Goal: Task Accomplishment & Management: Use online tool/utility

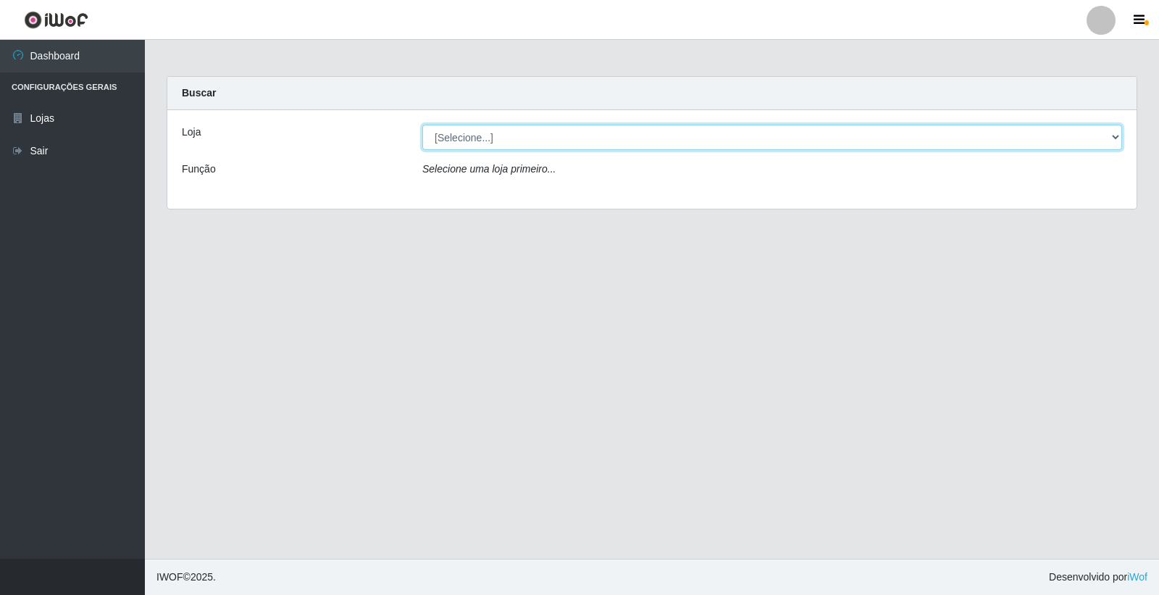
click at [522, 135] on select "[Selecione...] O Feirão - [GEOGRAPHIC_DATA]" at bounding box center [772, 137] width 700 height 25
select select "327"
click at [422, 125] on select "[Selecione...] O Feirão - [GEOGRAPHIC_DATA]" at bounding box center [772, 137] width 700 height 25
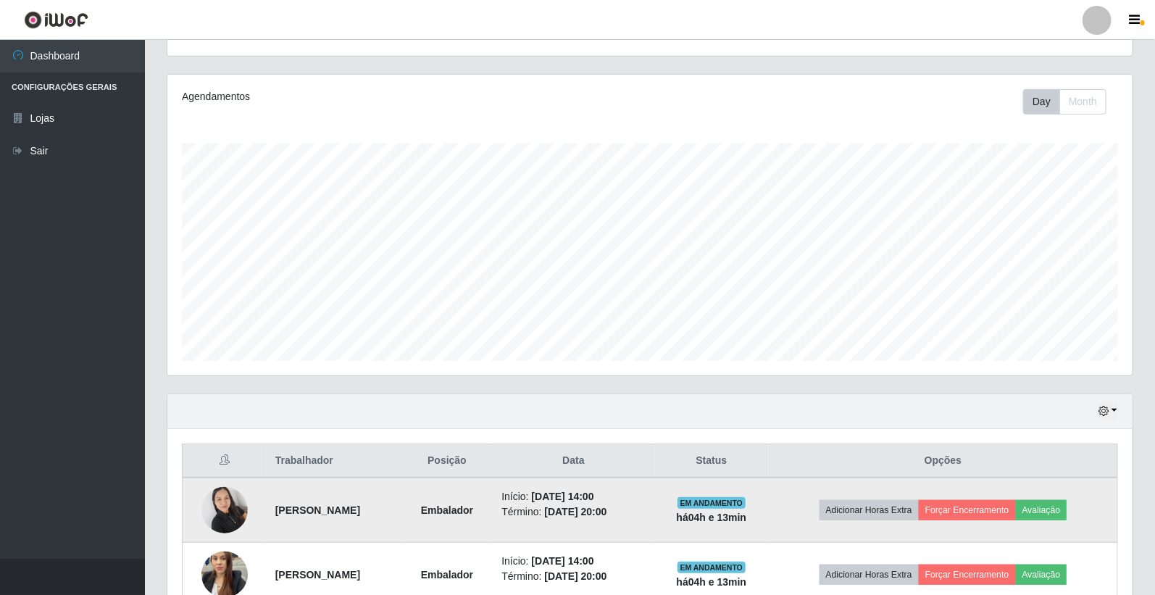
scroll to position [239, 0]
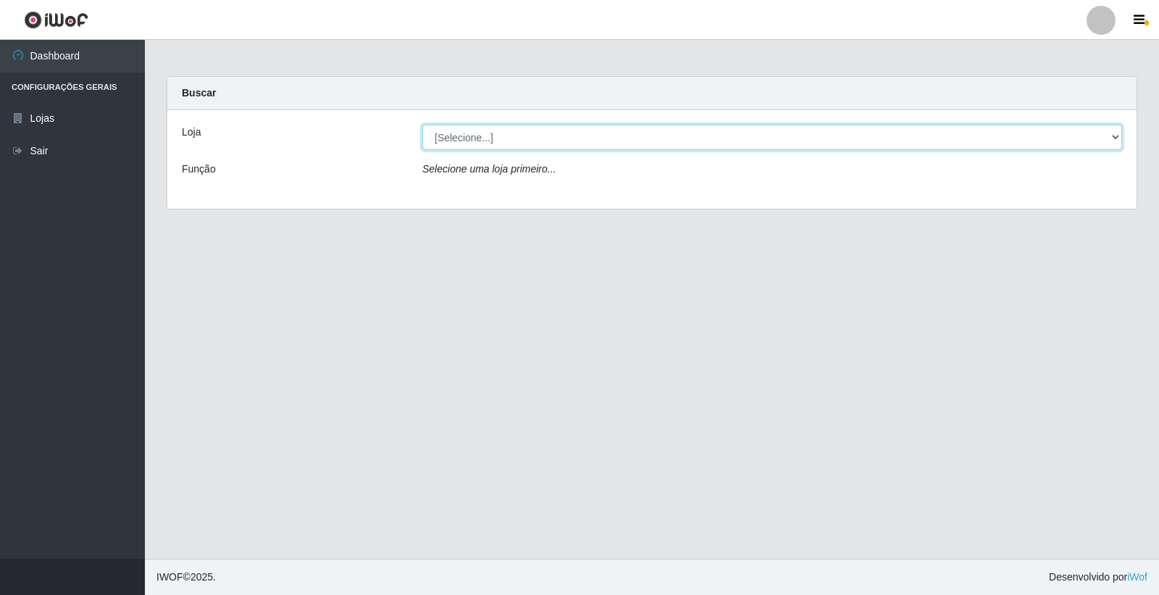
click at [507, 130] on select "[Selecione...] O Feirão - [GEOGRAPHIC_DATA]" at bounding box center [772, 137] width 700 height 25
select select "327"
click at [422, 125] on select "[Selecione...] O Feirão - [GEOGRAPHIC_DATA]" at bounding box center [772, 137] width 700 height 25
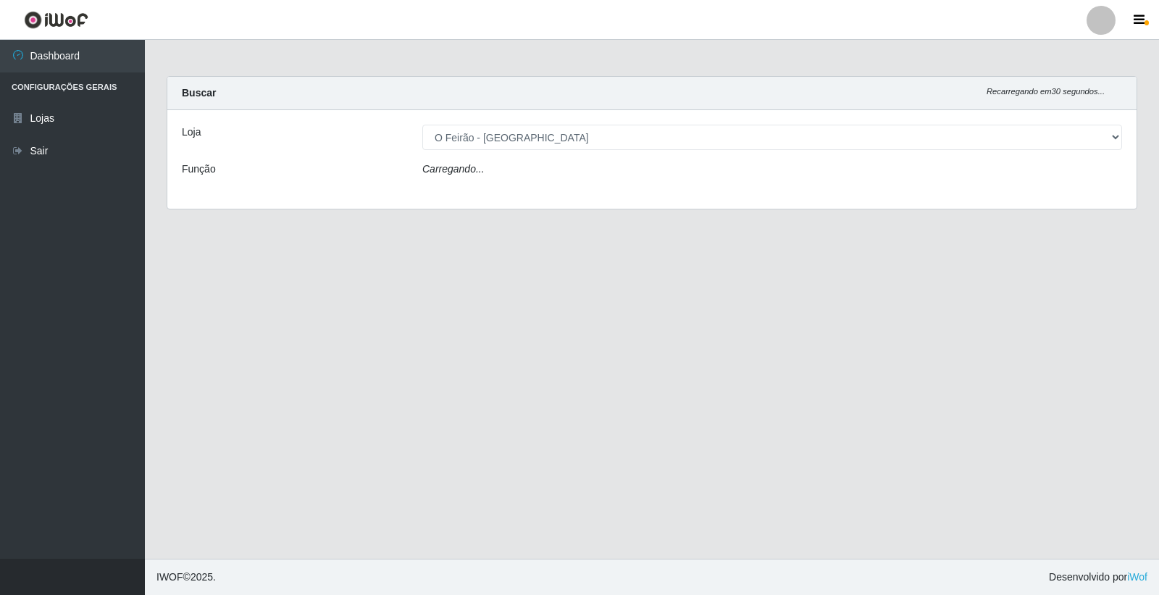
click at [269, 245] on main "Carregando... Buscar Recarregando em 30 segundos... Loja [Selecione...] O Feirã…" at bounding box center [652, 299] width 1014 height 519
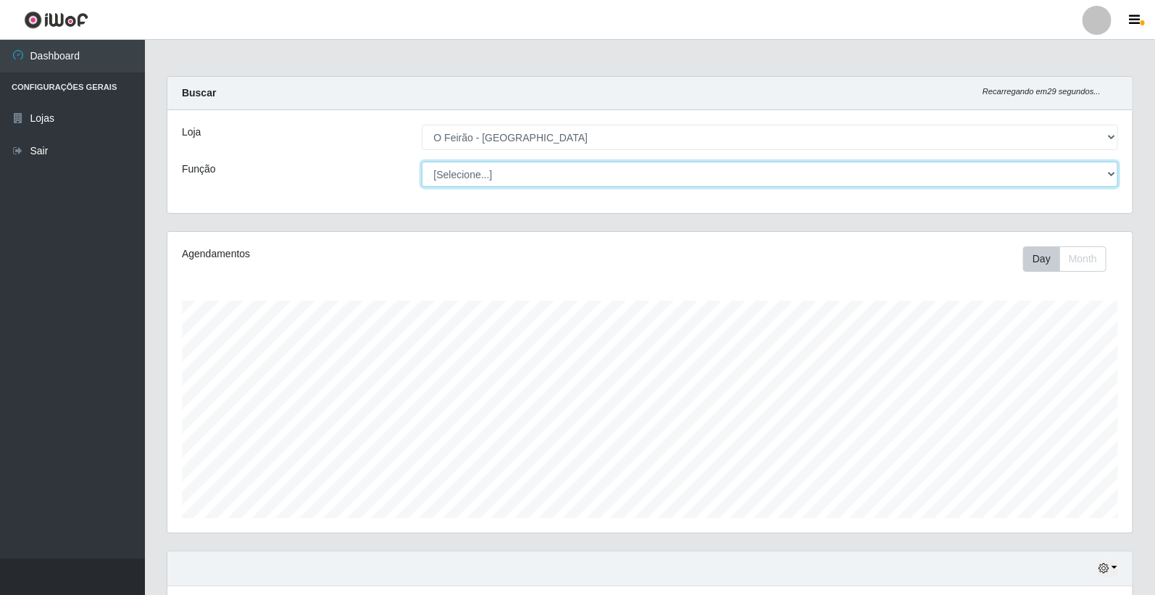
click at [497, 163] on select "[Selecione...] ASG ASG + ASG ++ Embalador Embalador + Embalador ++ Operador de …" at bounding box center [770, 174] width 697 height 25
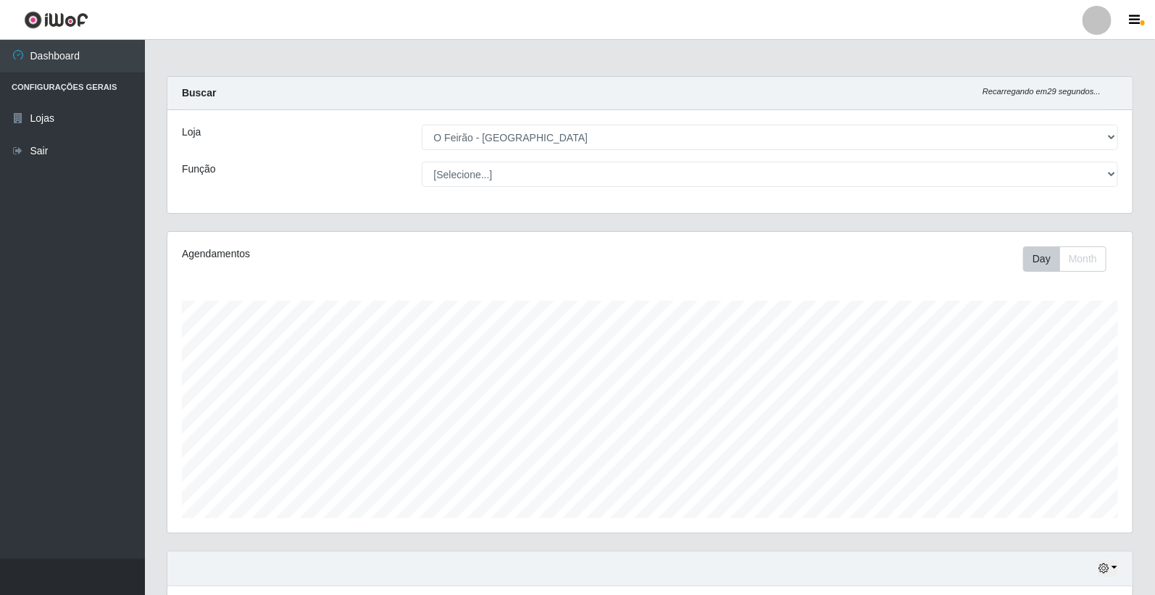
click at [344, 211] on div "Loja [Selecione...] O Feirão - Lagoa Seca Função [Selecione...] ASG ASG + ASG +…" at bounding box center [649, 161] width 965 height 103
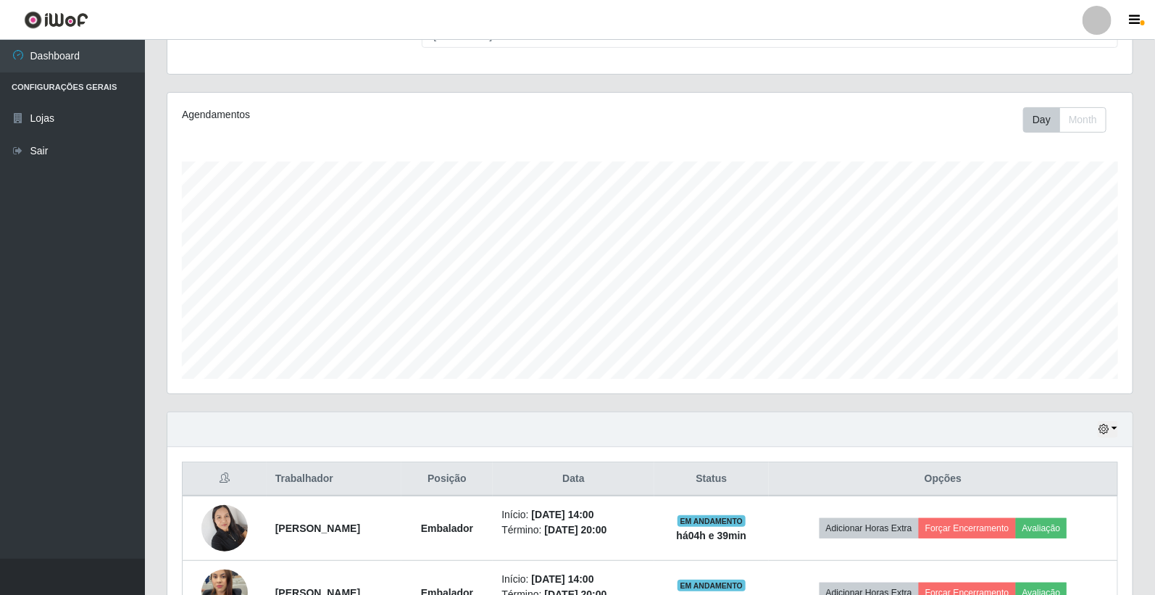
scroll to position [239, 0]
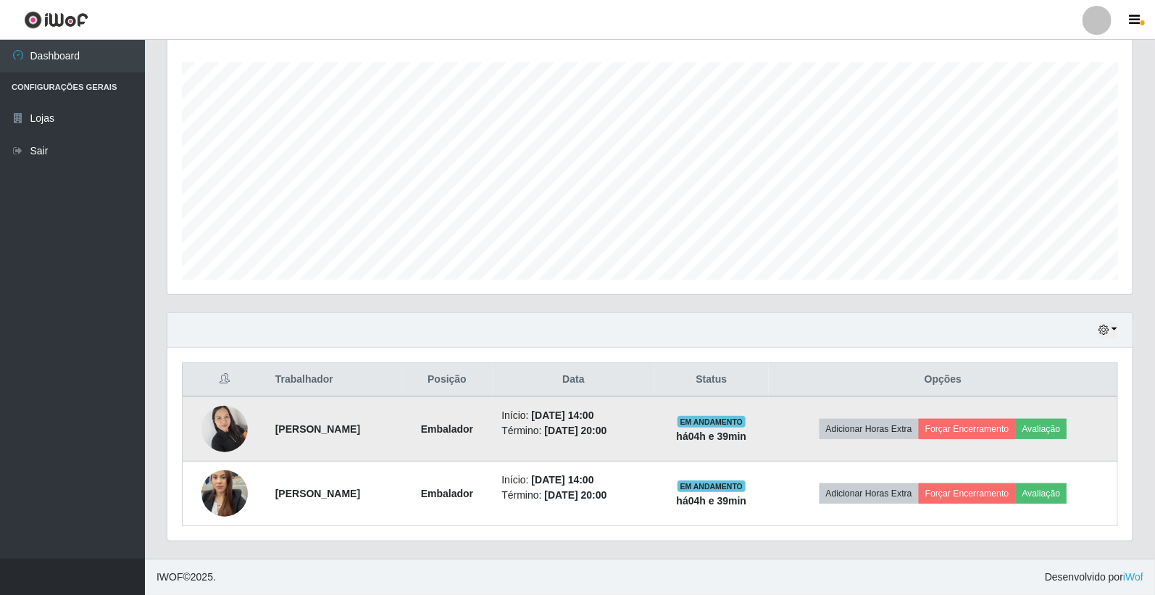
click at [212, 444] on img at bounding box center [224, 429] width 46 height 62
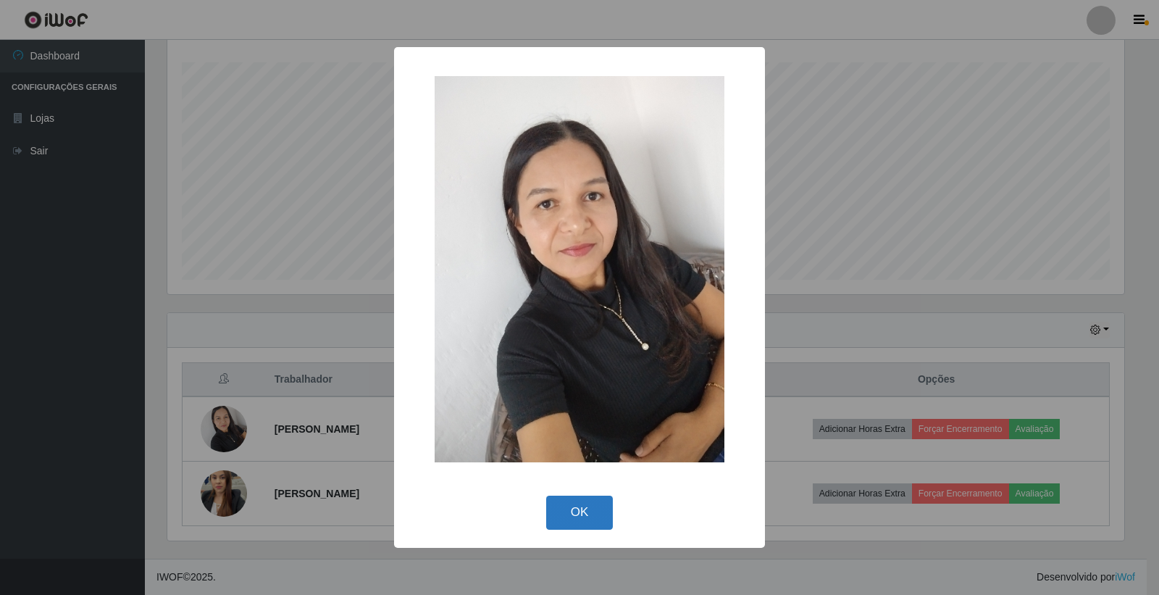
drag, startPoint x: 580, startPoint y: 510, endPoint x: 542, endPoint y: 498, distance: 40.3
click at [576, 509] on button "OK" at bounding box center [579, 513] width 67 height 34
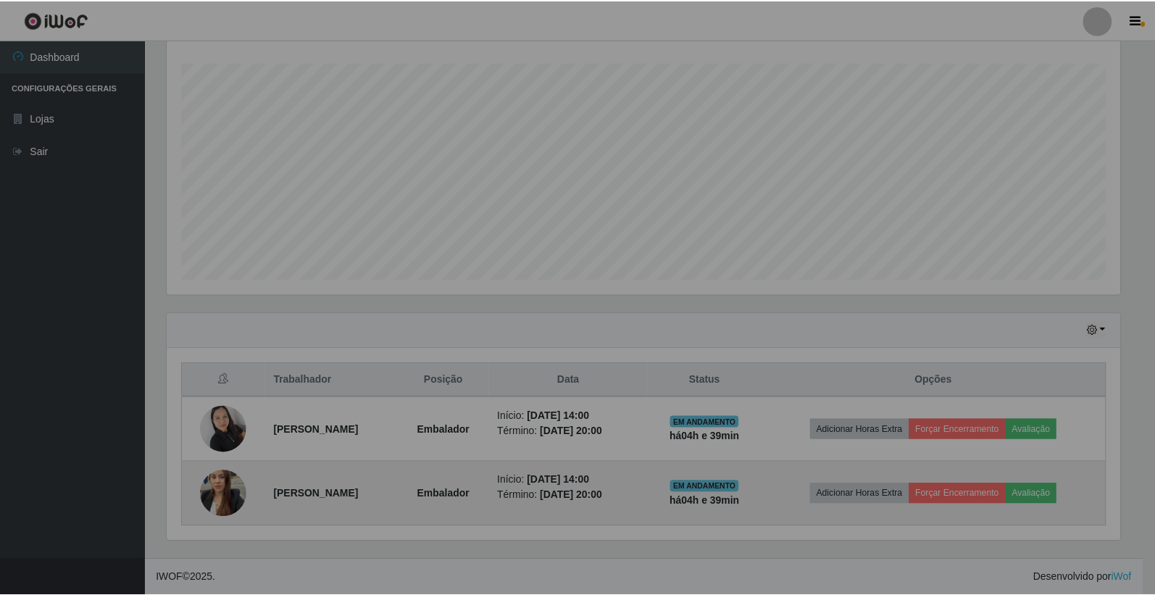
scroll to position [300, 965]
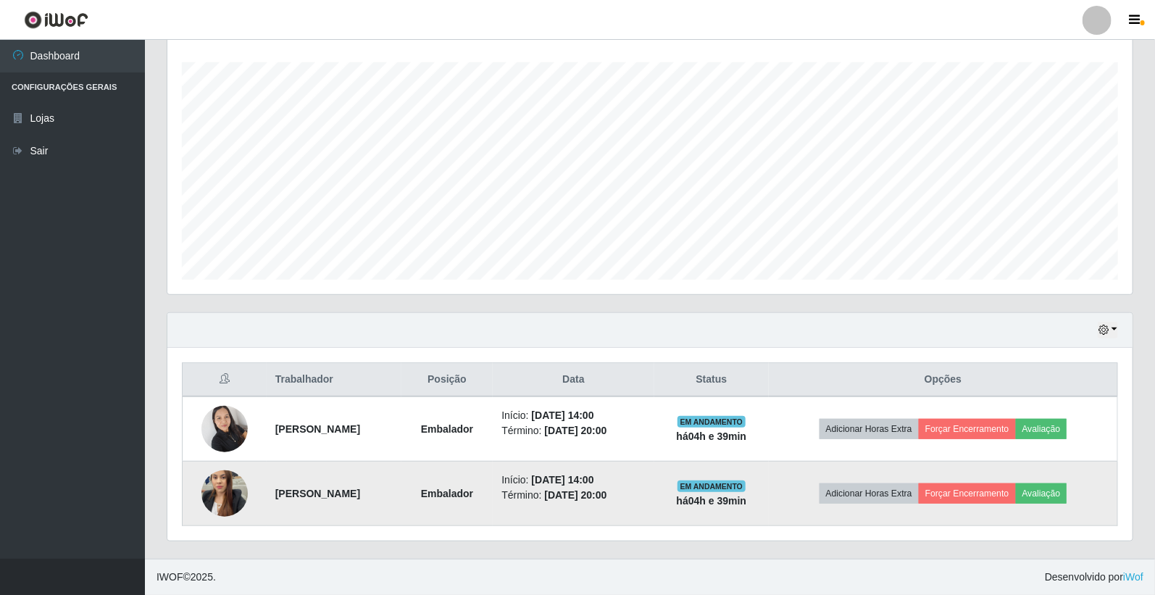
click at [212, 496] on img at bounding box center [224, 493] width 46 height 83
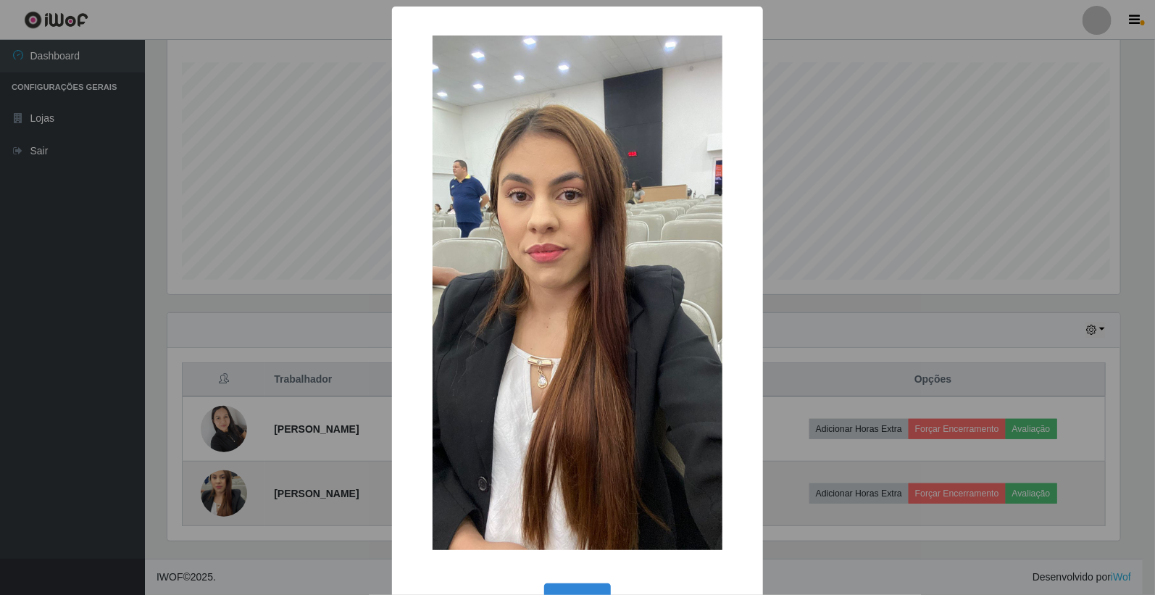
scroll to position [300, 956]
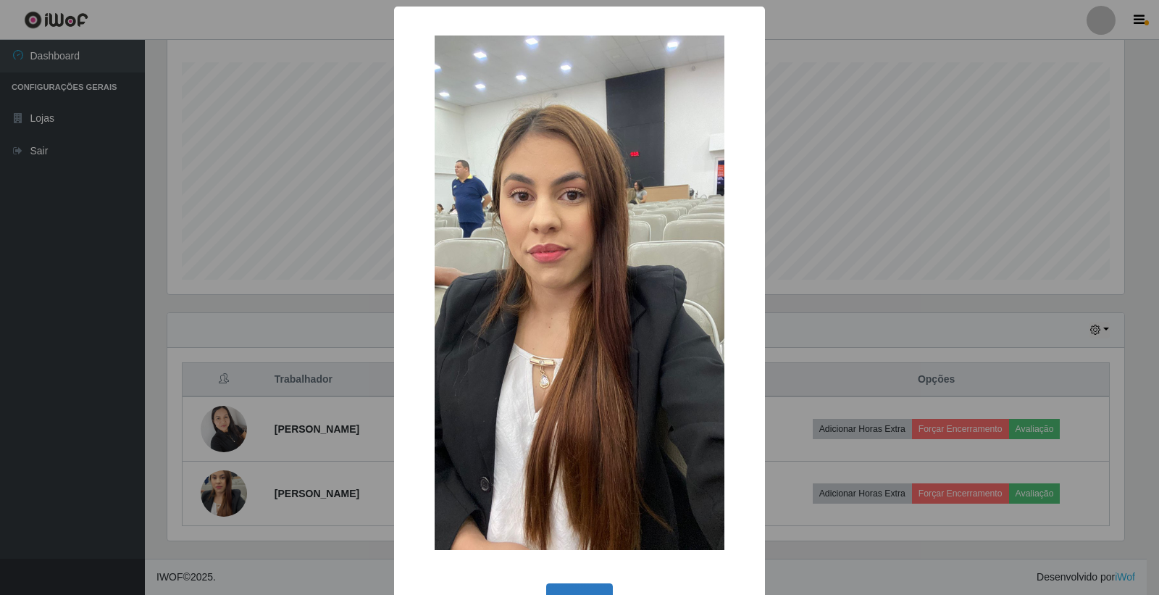
click at [580, 584] on button "OK" at bounding box center [579, 600] width 67 height 34
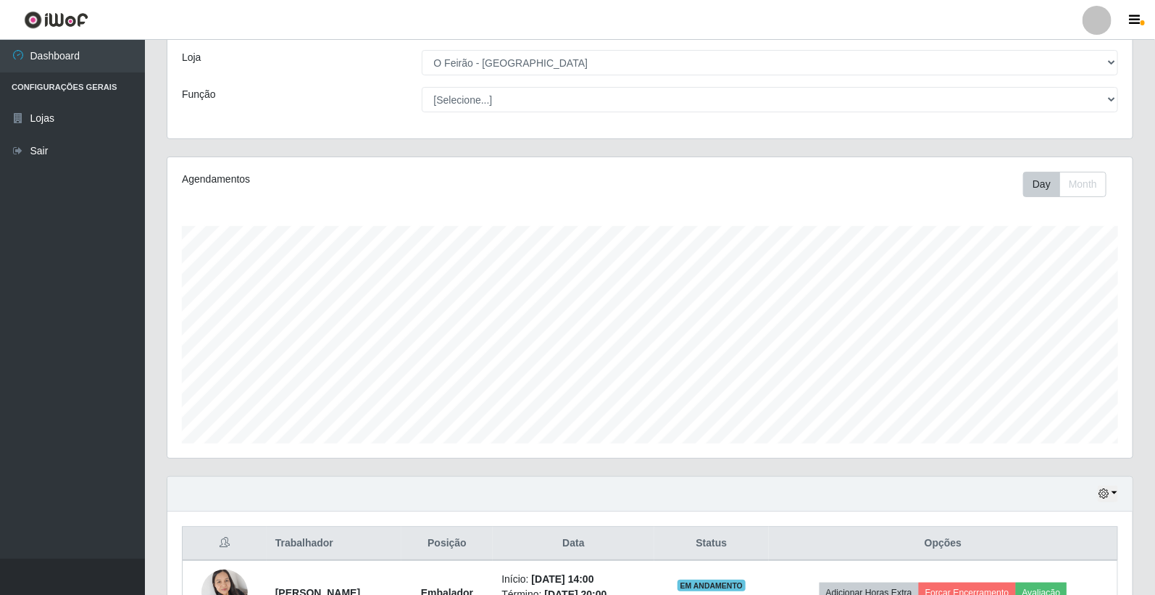
scroll to position [0, 0]
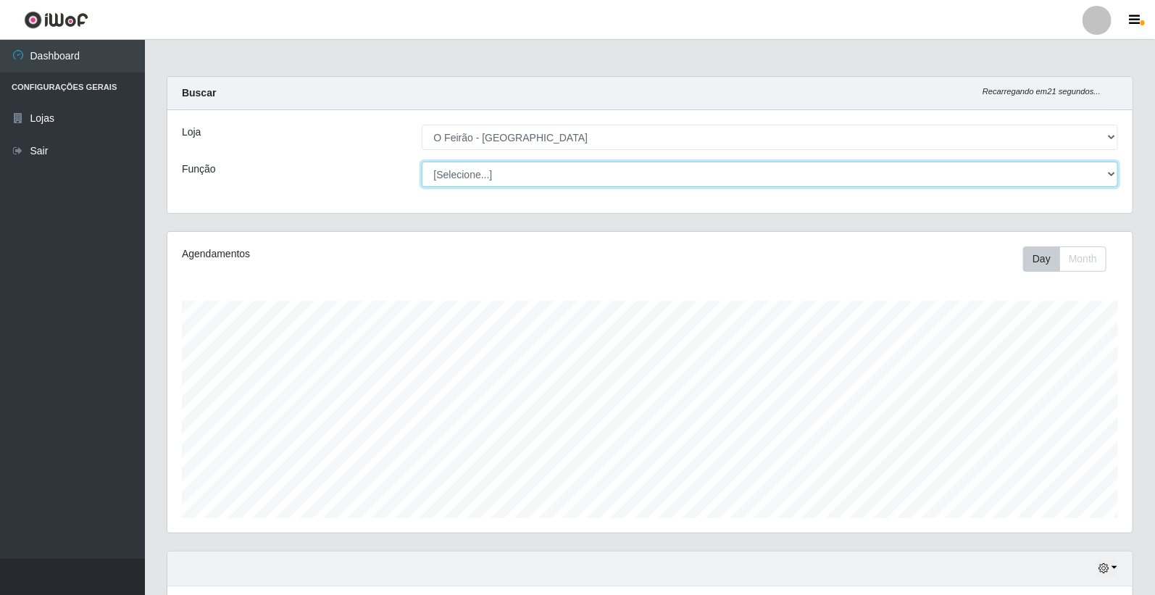
click at [451, 182] on select "[Selecione...] ASG ASG + ASG ++ Embalador Embalador + Embalador ++ Operador de …" at bounding box center [770, 174] width 697 height 25
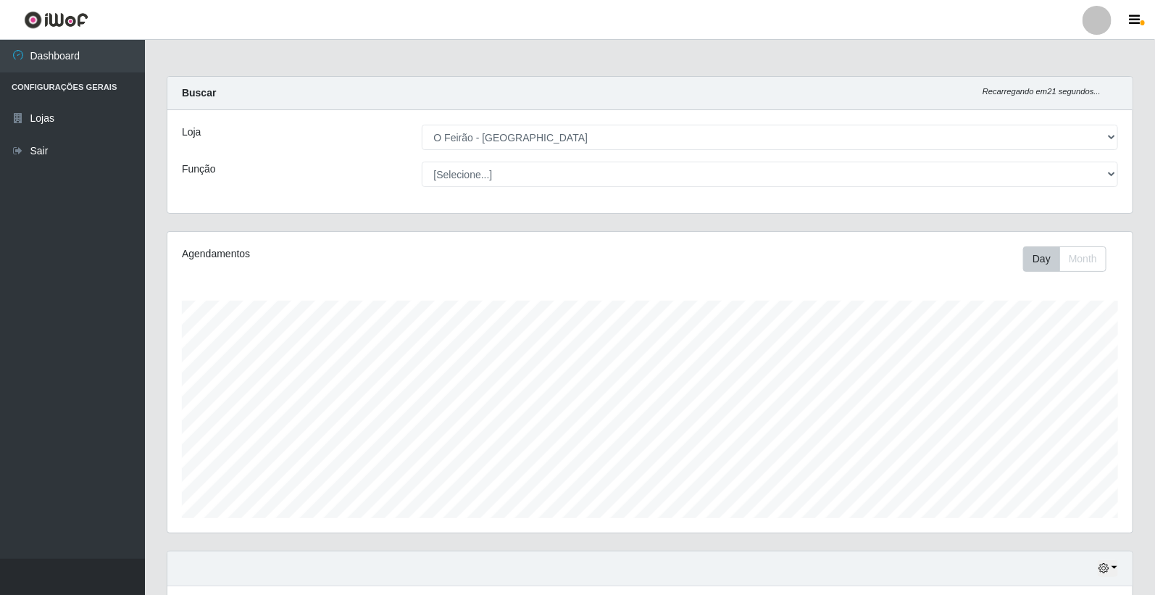
click at [362, 178] on div "Função" at bounding box center [291, 174] width 240 height 25
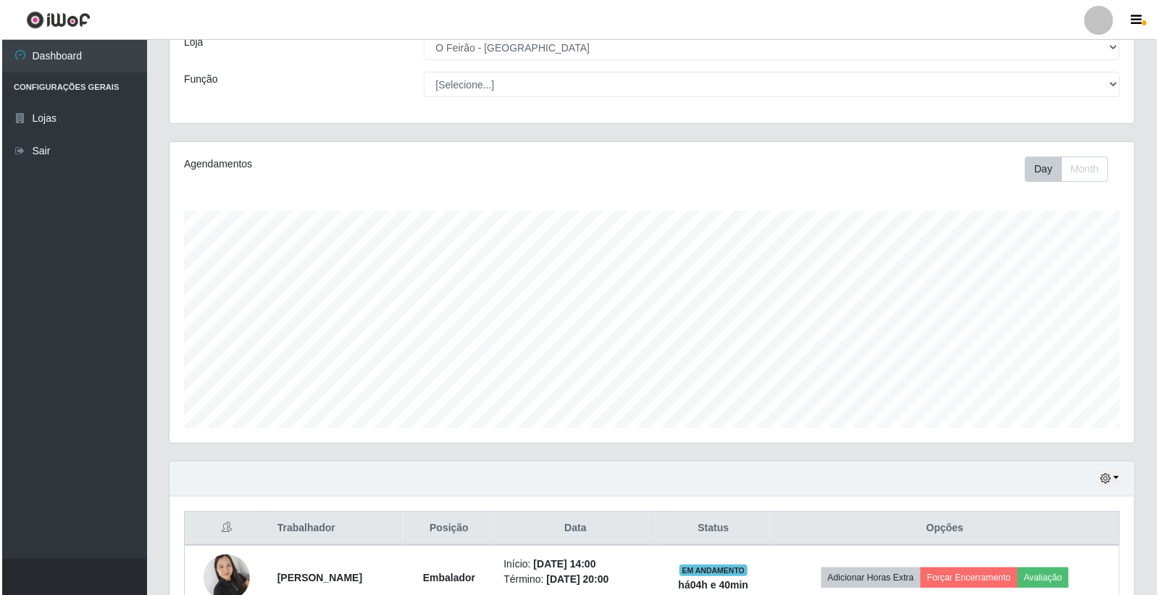
scroll to position [239, 0]
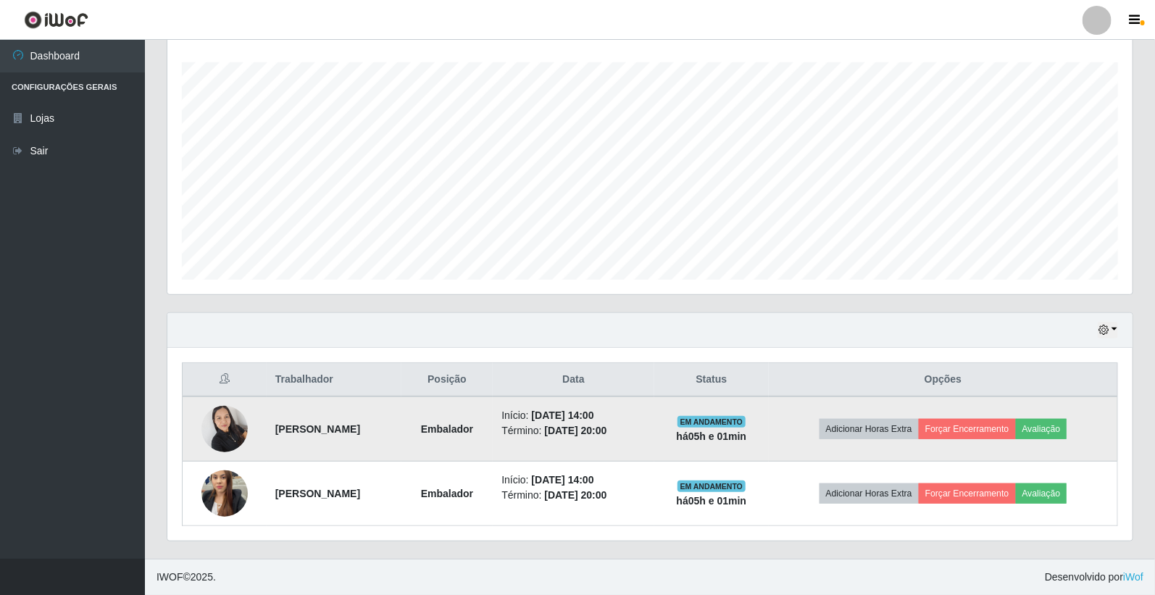
click at [225, 428] on img at bounding box center [224, 429] width 46 height 62
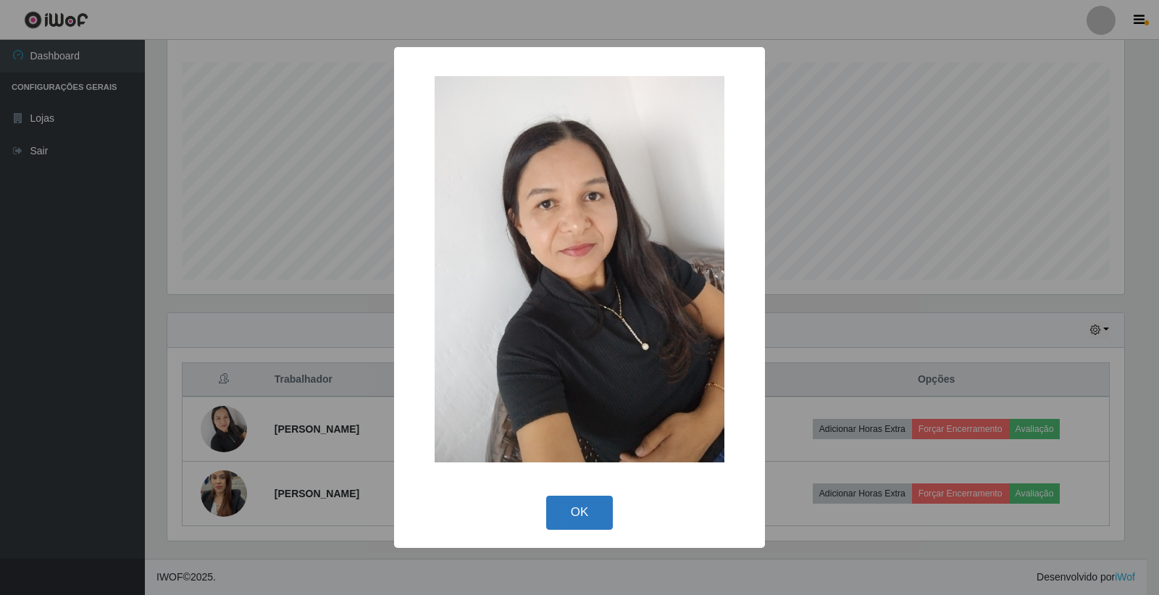
click at [577, 508] on button "OK" at bounding box center [579, 513] width 67 height 34
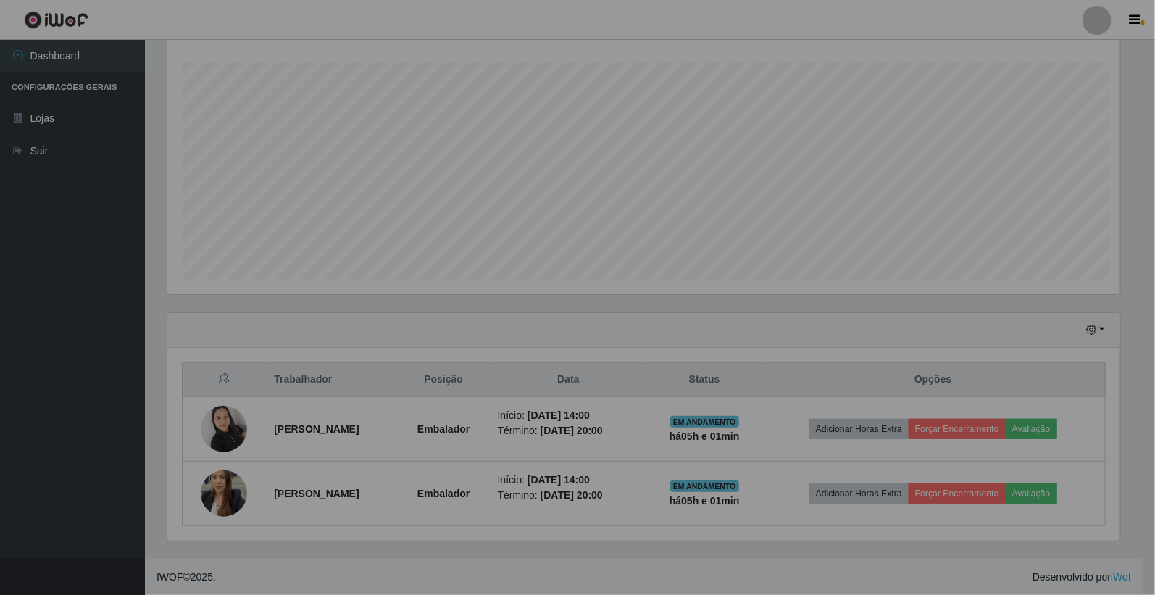
scroll to position [300, 965]
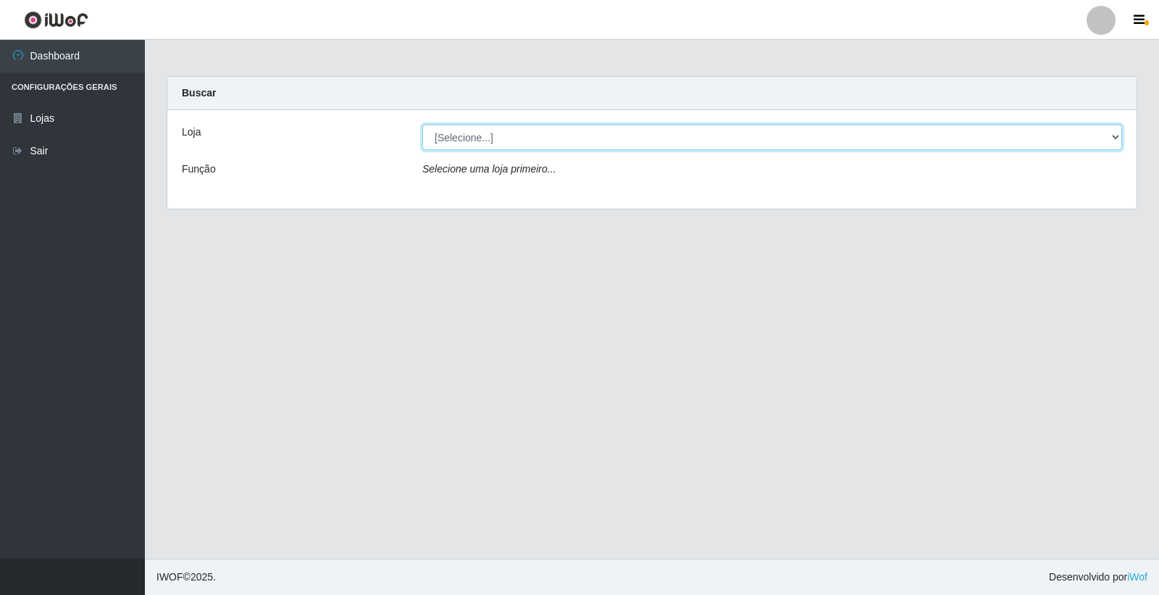
click at [508, 140] on select "[Selecione...] O Feirão - [GEOGRAPHIC_DATA]" at bounding box center [772, 137] width 700 height 25
select select "327"
click at [422, 125] on select "[Selecione...] O Feirão - [GEOGRAPHIC_DATA]" at bounding box center [772, 137] width 700 height 25
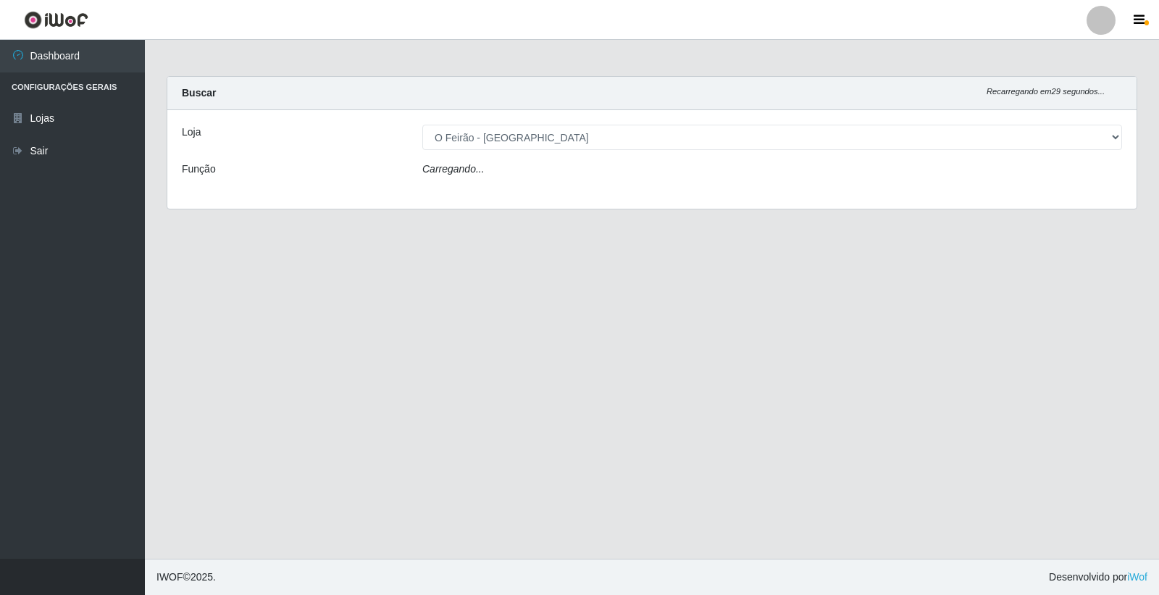
click at [428, 288] on main "Carregando... Buscar Recarregando em 29 segundos... Loja [Selecione...] O Feirã…" at bounding box center [652, 299] width 1014 height 519
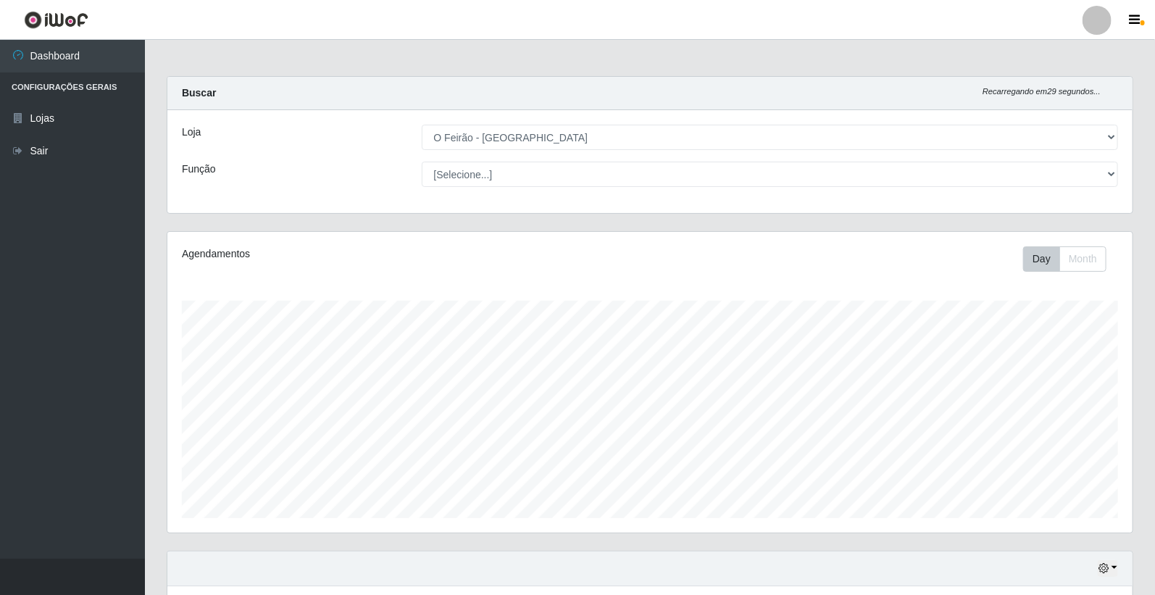
scroll to position [300, 965]
click at [1094, 255] on button "Month" at bounding box center [1082, 258] width 47 height 25
click at [1045, 264] on button "Day" at bounding box center [1041, 258] width 37 height 25
click at [1091, 247] on button "Month" at bounding box center [1082, 258] width 47 height 25
click at [756, 298] on div "Agendamentos Day Month 05/2025 Agendamentos 281.32" at bounding box center [649, 382] width 965 height 301
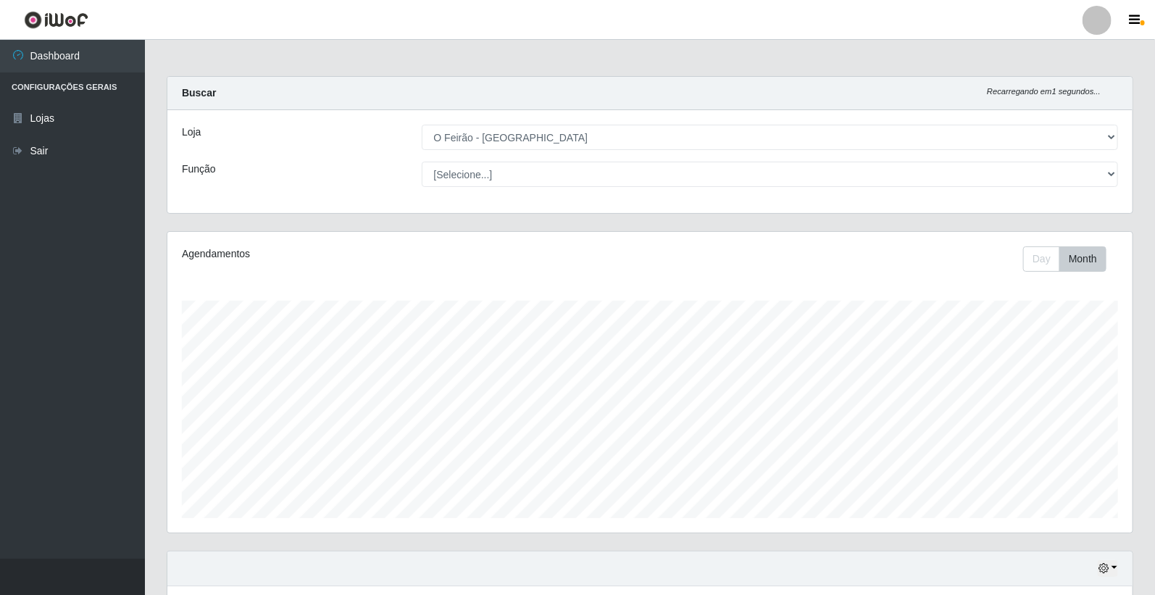
click at [758, 296] on div "Agendamentos Day Month 05/2025 Agendamentos 281.32" at bounding box center [649, 382] width 965 height 301
